Goal: Information Seeking & Learning: Learn about a topic

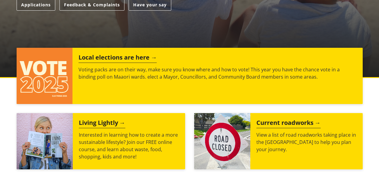
scroll to position [212, 0]
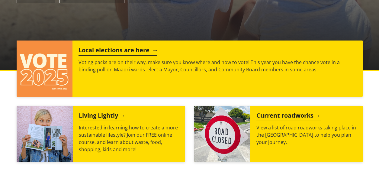
click at [128, 49] on h2 "Local elections are here" at bounding box center [118, 51] width 78 height 9
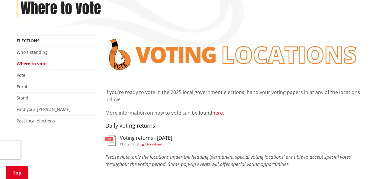
scroll to position [71, 0]
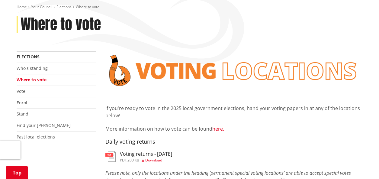
drag, startPoint x: 382, startPoint y: 10, endPoint x: 385, endPoint y: 16, distance: 6.1
click at [35, 67] on link "Who's standing" at bounding box center [32, 68] width 31 height 6
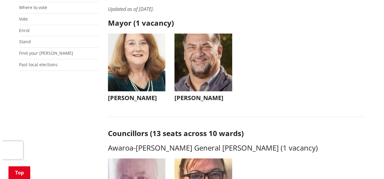
scroll to position [98, 0]
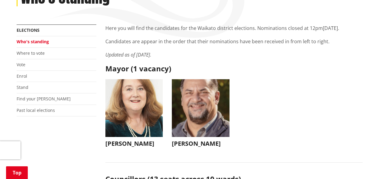
click at [194, 142] on h3 "Aksel Bech" at bounding box center [201, 143] width 58 height 7
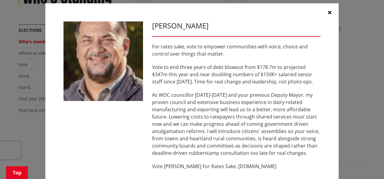
scroll to position [0, 0]
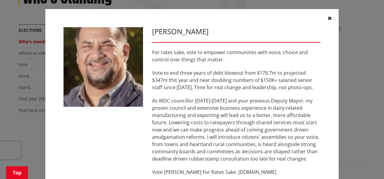
click at [329, 18] on icon "button" at bounding box center [329, 18] width 3 height 5
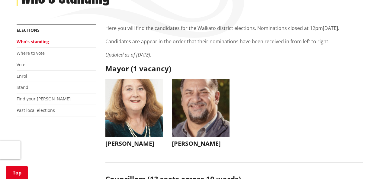
click at [156, 105] on img "button" at bounding box center [135, 108] width 58 height 58
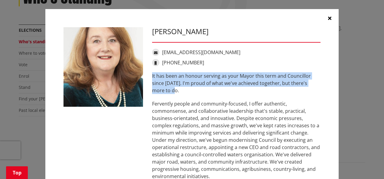
drag, startPoint x: 151, startPoint y: 76, endPoint x: 164, endPoint y: 93, distance: 21.9
click at [164, 93] on p "It has been an honour serving as your Mayor this term and Councillor since 2013…" at bounding box center [236, 83] width 168 height 22
copy p "It has been an honour serving as your Mayor this term and Councillor since 2013…"
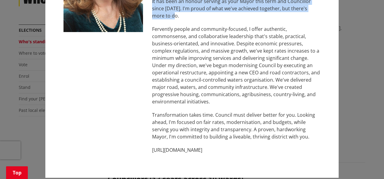
scroll to position [83, 0]
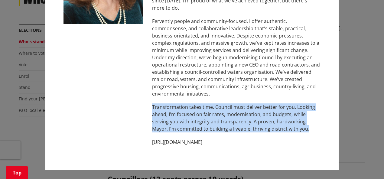
drag, startPoint x: 291, startPoint y: 131, endPoint x: 123, endPoint y: 100, distance: 170.2
click at [123, 100] on div "Jacqui Church jacqui@jacquichurch.com +64 21 869 976 It has been an honour serv…" at bounding box center [192, 48] width 266 height 207
copy p "Transformation takes time. Council must deliver better for you. Looking ahead, …"
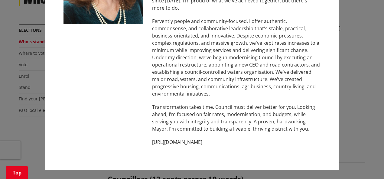
click at [247, 42] on p "Fervently people and community-focused, I offer authentic, commonsense, and col…" at bounding box center [236, 58] width 168 height 80
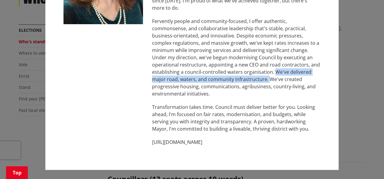
drag, startPoint x: 271, startPoint y: 71, endPoint x: 265, endPoint y: 80, distance: 10.3
click at [265, 80] on p "Fervently people and community-focused, I offer authentic, commonsense, and col…" at bounding box center [236, 58] width 168 height 80
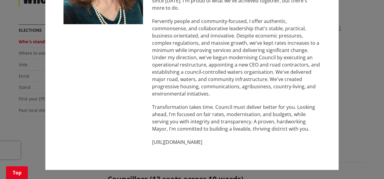
click at [316, 43] on p "Fervently people and community-focused, I offer authentic, commonsense, and col…" at bounding box center [236, 58] width 168 height 80
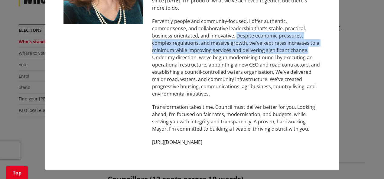
drag, startPoint x: 234, startPoint y: 36, endPoint x: 306, endPoint y: 50, distance: 73.9
click at [306, 50] on p "Fervently people and community-focused, I offer authentic, commonsense, and col…" at bounding box center [236, 58] width 168 height 80
copy p "Despite economic pressures, complex regulations, and massive growth, we've kept…"
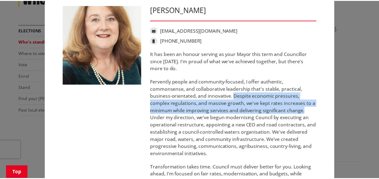
scroll to position [0, 0]
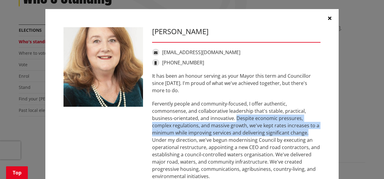
click at [328, 17] on icon "button" at bounding box center [329, 18] width 3 height 5
